Goal: Task Accomplishment & Management: Manage account settings

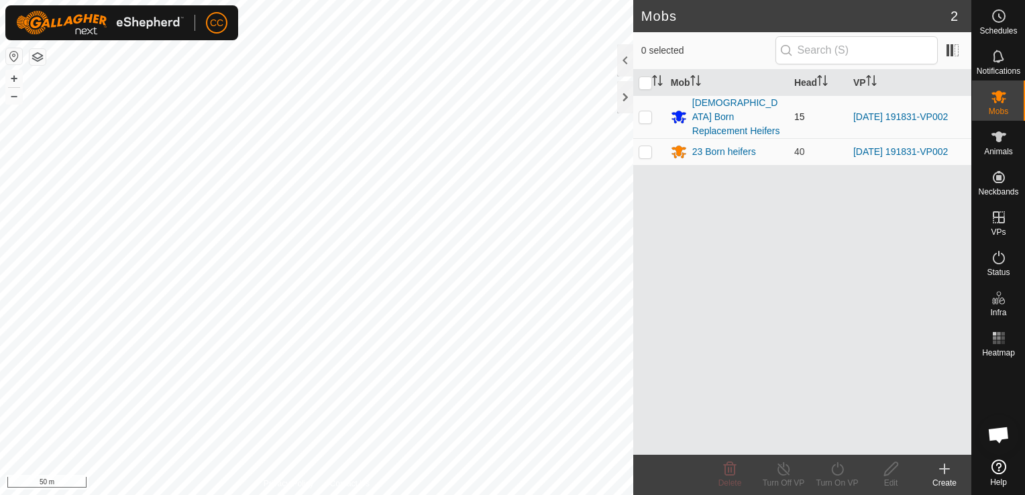
click at [645, 111] on p-checkbox at bounding box center [645, 116] width 13 height 11
checkbox input "true"
click at [645, 146] on p-checkbox at bounding box center [645, 151] width 13 height 11
checkbox input "true"
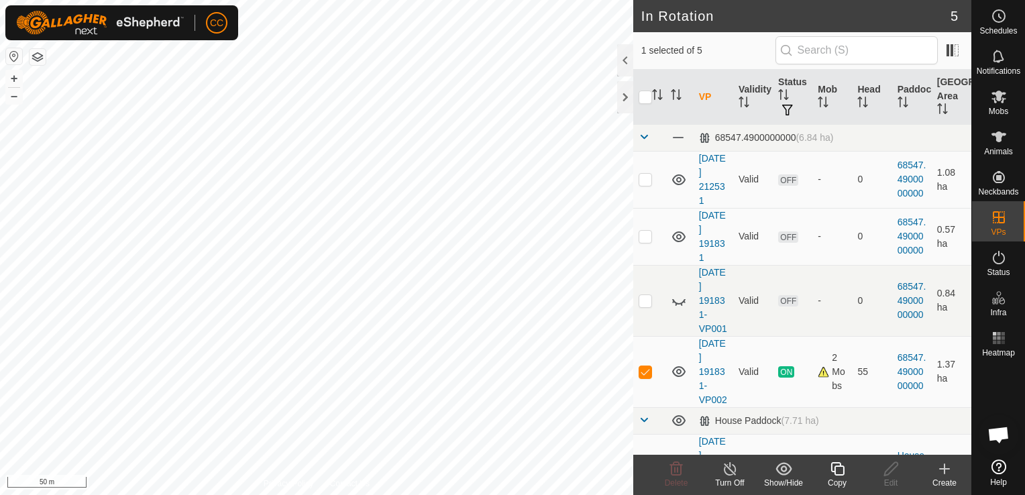
click at [837, 471] on icon at bounding box center [837, 469] width 17 height 16
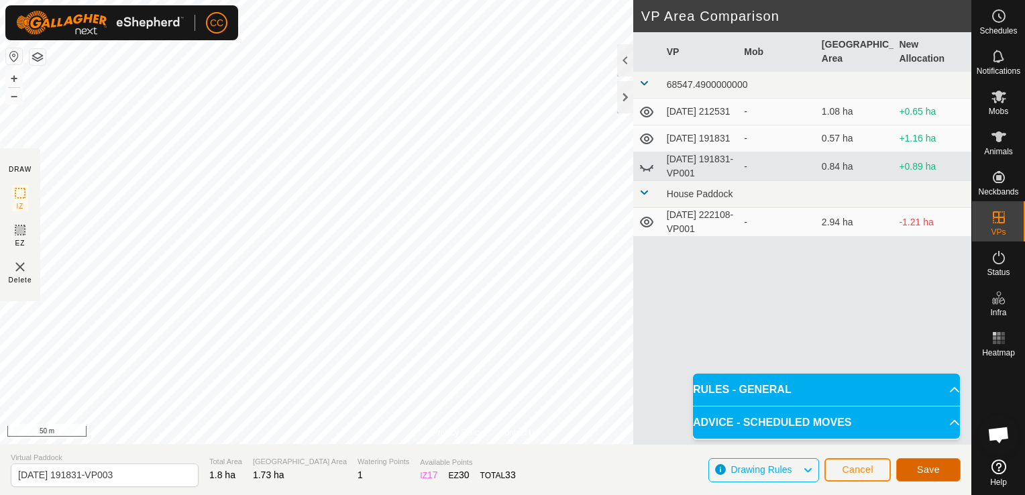
click at [925, 469] on span "Save" at bounding box center [928, 469] width 23 height 11
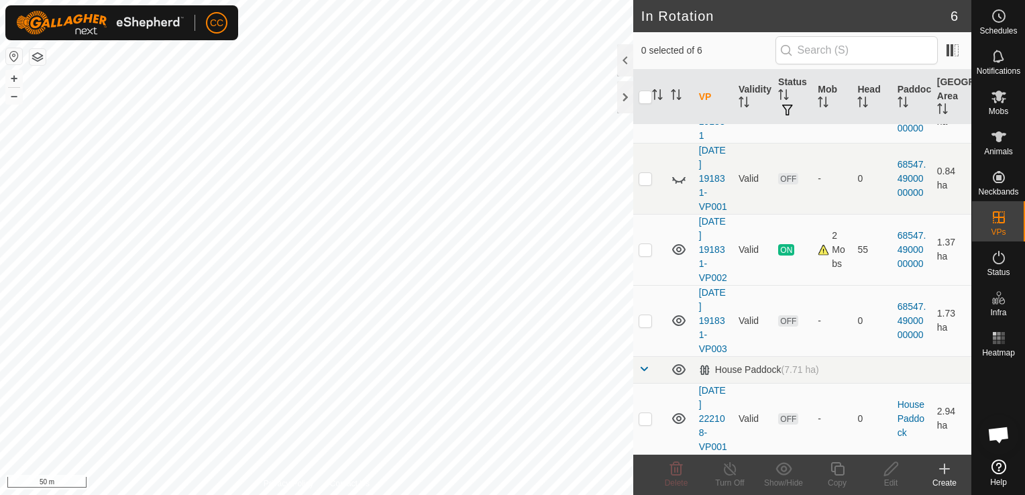
scroll to position [163, 0]
click at [643, 315] on p-checkbox at bounding box center [645, 320] width 13 height 11
checkbox input "false"
click at [998, 103] on icon at bounding box center [999, 97] width 16 height 16
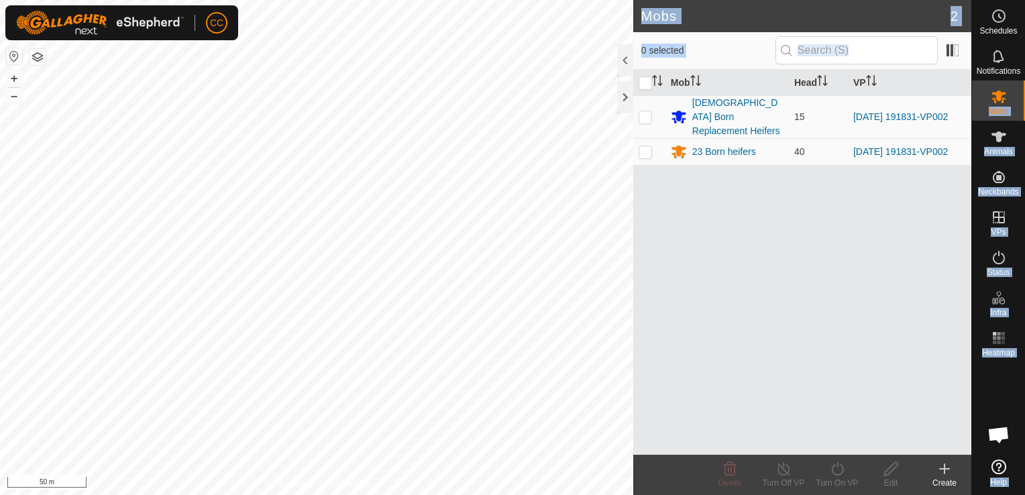
drag, startPoint x: 998, startPoint y: 103, endPoint x: 909, endPoint y: 193, distance: 126.7
click at [909, 193] on div "Schedules Notifications Mobs Animals Neckbands VPs Status Infra Heatmap Help Mo…" at bounding box center [512, 247] width 1025 height 495
click at [776, 187] on div "Mob Head VP [DEMOGRAPHIC_DATA] Born Replacement Heifers 15 [DATE] 191831-VP002 …" at bounding box center [802, 262] width 338 height 385
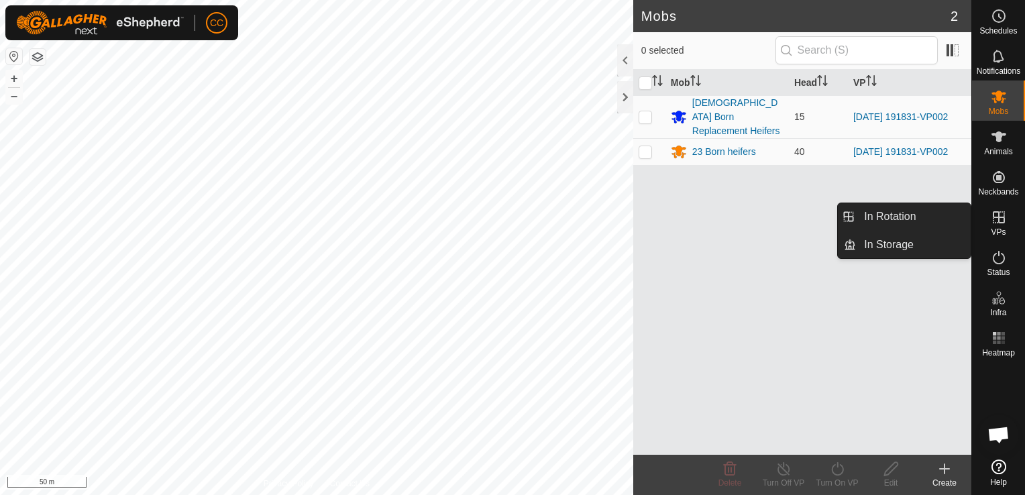
click at [998, 218] on icon at bounding box center [999, 217] width 12 height 12
click at [896, 216] on link "In Rotation" at bounding box center [913, 216] width 115 height 27
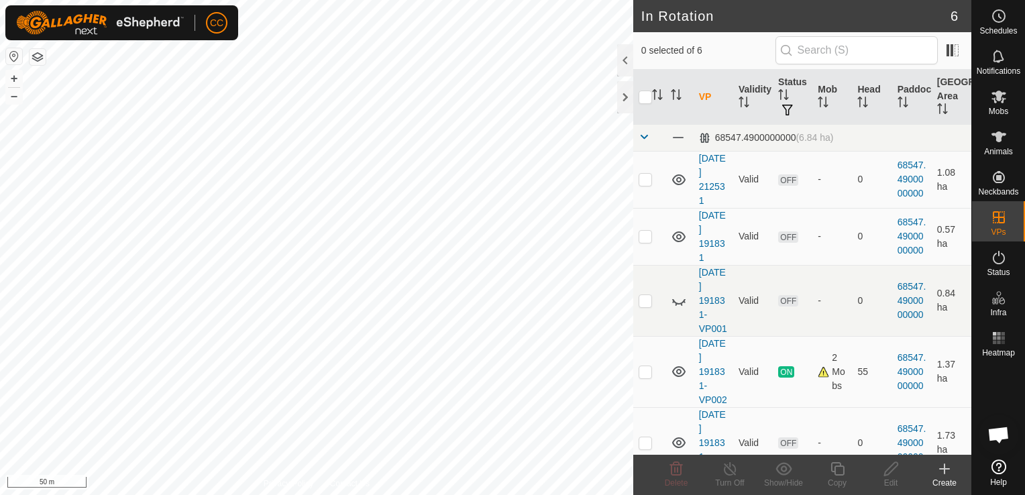
click at [943, 466] on icon at bounding box center [945, 469] width 16 height 16
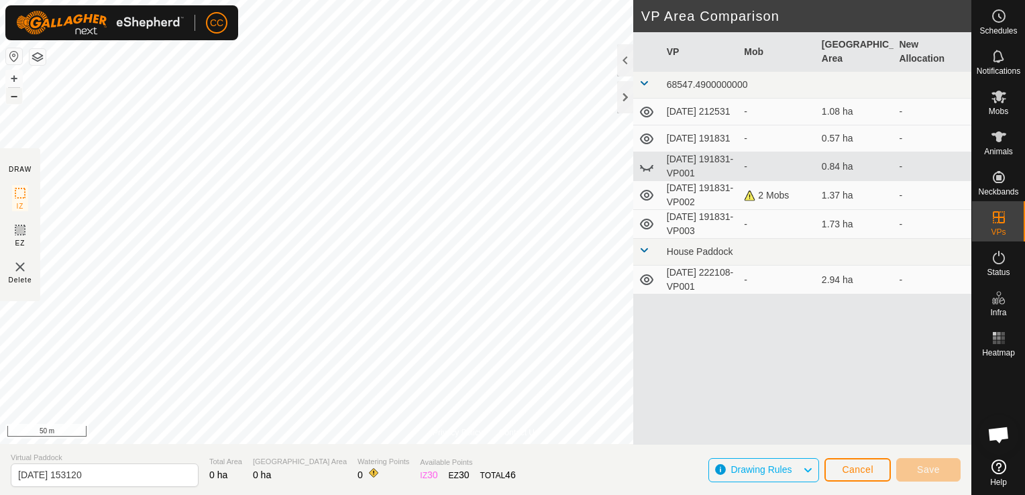
click at [13, 97] on button "–" at bounding box center [14, 96] width 16 height 16
click at [386, 495] on html "CC Schedules Notifications Mobs Animals Neckbands VPs Status Infra Heatmap Help…" at bounding box center [512, 247] width 1025 height 495
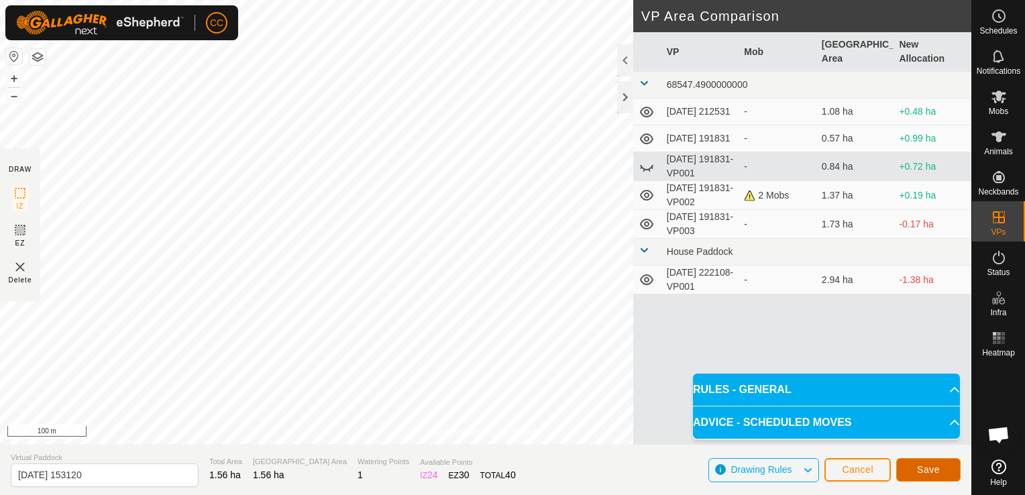
click at [925, 470] on span "Save" at bounding box center [928, 469] width 23 height 11
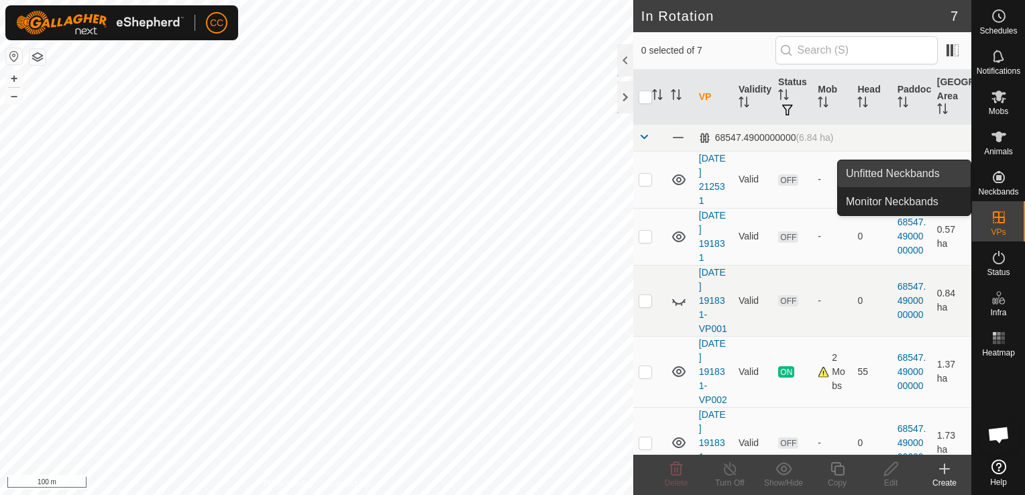
click at [911, 174] on link "Unfitted Neckbands" at bounding box center [904, 173] width 133 height 27
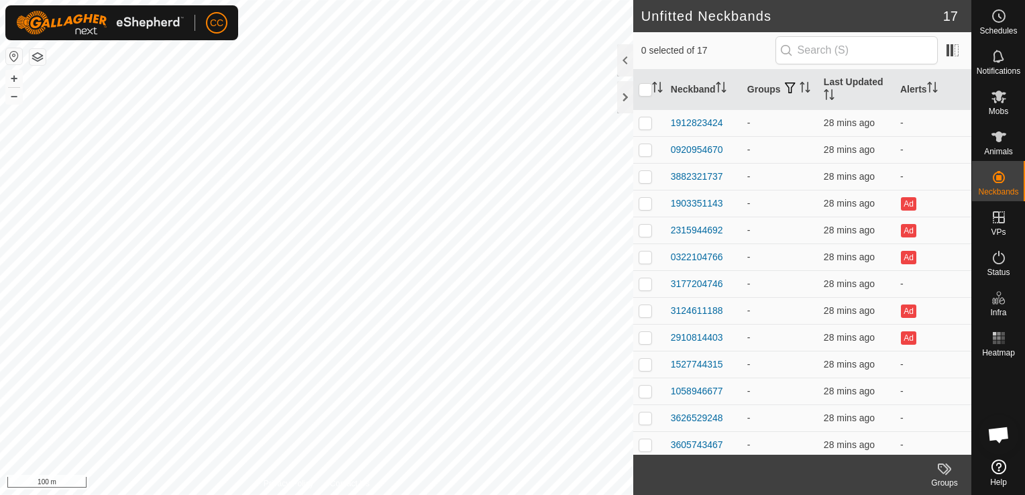
scroll to position [0, 0]
